Goal: Navigation & Orientation: Understand site structure

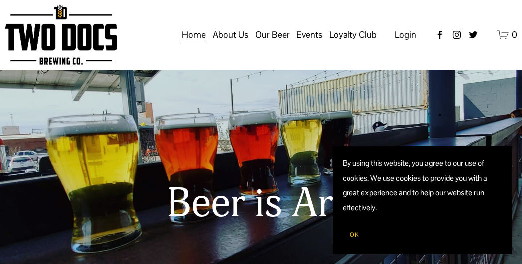
click at [0, 0] on span "Our Mission" at bounding box center [0, 0] width 0 height 0
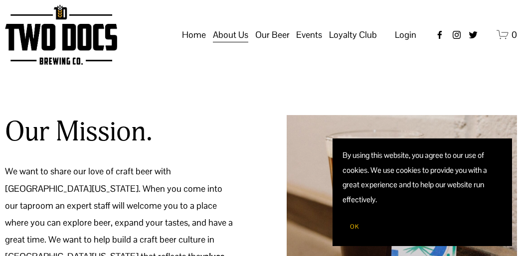
click at [269, 41] on span "Our Beer" at bounding box center [272, 34] width 34 height 17
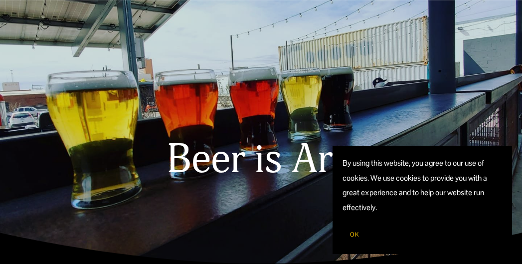
scroll to position [44, 0]
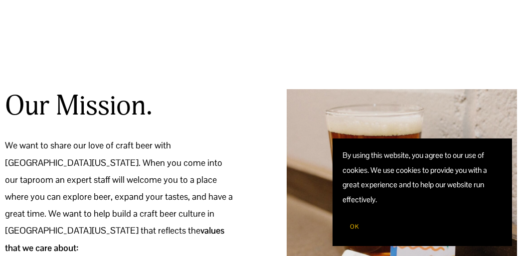
scroll to position [26, 0]
